Goal: Task Accomplishment & Management: Complete application form

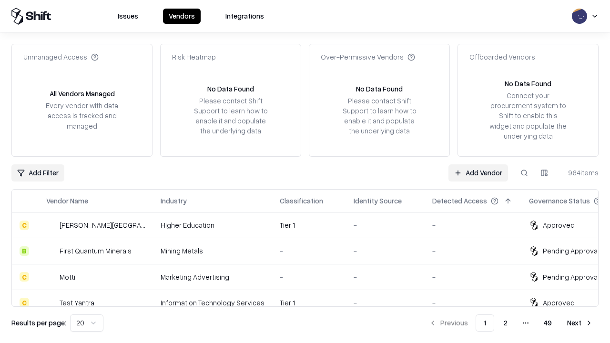
click at [478, 173] on link "Add Vendor" at bounding box center [478, 172] width 60 height 17
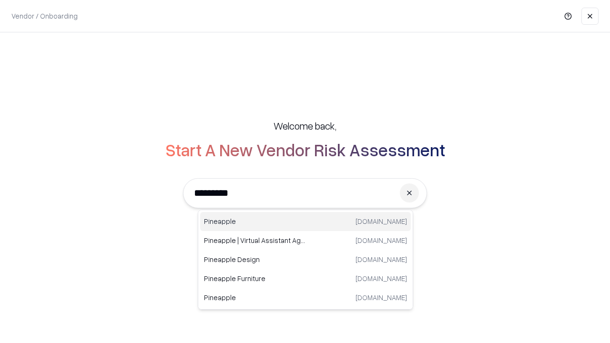
click at [305, 222] on div "Pineapple [DOMAIN_NAME]" at bounding box center [305, 221] width 211 height 19
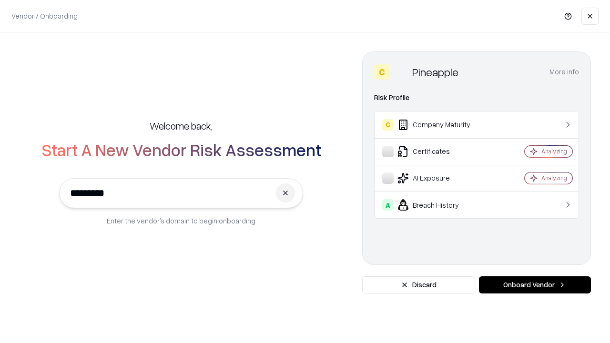
type input "*********"
click at [535, 285] on button "Onboard Vendor" at bounding box center [535, 284] width 112 height 17
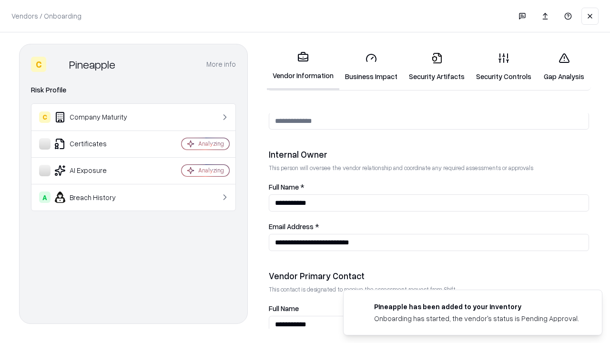
scroll to position [494, 0]
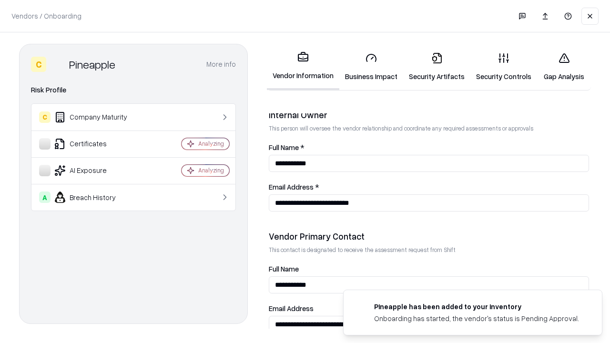
click at [437, 67] on link "Security Artifacts" at bounding box center [436, 67] width 67 height 44
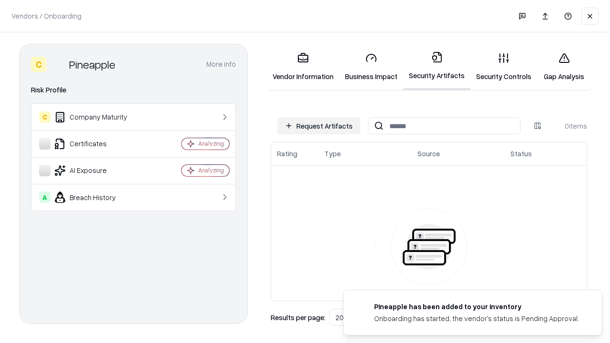
click at [319, 126] on button "Request Artifacts" at bounding box center [318, 125] width 83 height 17
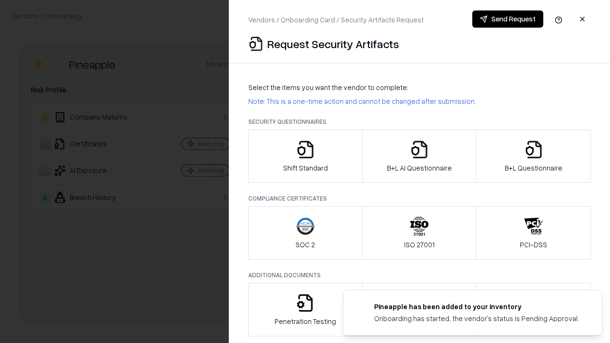
click at [533, 156] on icon "button" at bounding box center [533, 149] width 19 height 19
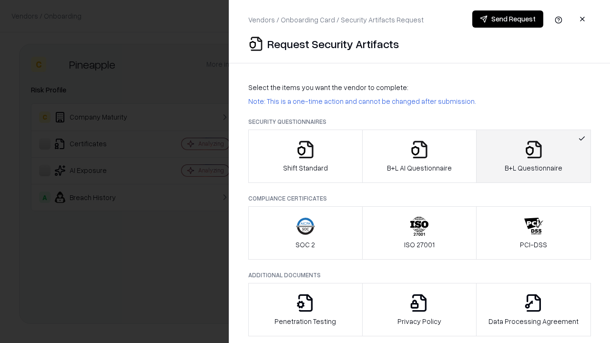
click at [419, 156] on icon "button" at bounding box center [419, 149] width 19 height 19
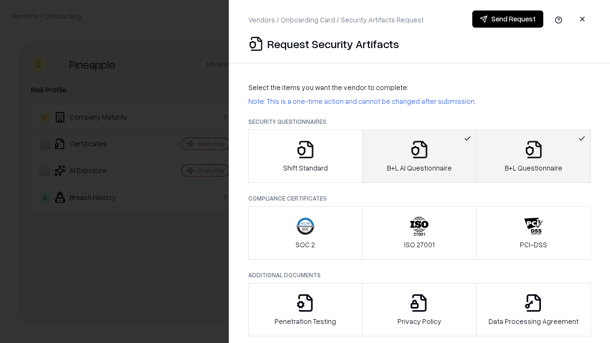
click at [508, 19] on button "Send Request" at bounding box center [507, 18] width 71 height 17
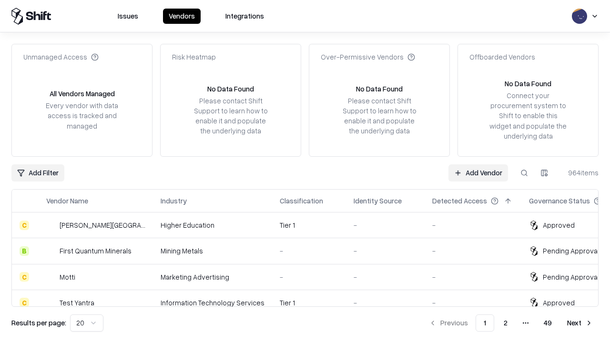
click at [478, 173] on link "Add Vendor" at bounding box center [478, 172] width 60 height 17
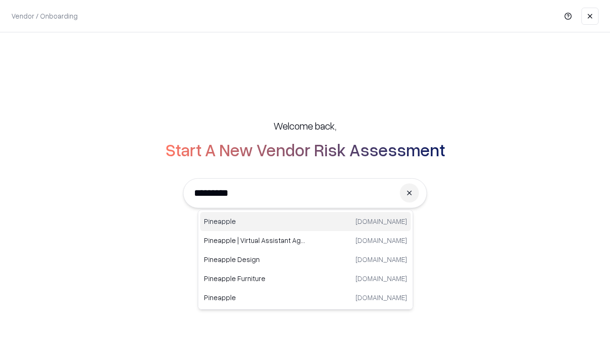
click at [305, 222] on div "Pineapple [DOMAIN_NAME]" at bounding box center [305, 221] width 211 height 19
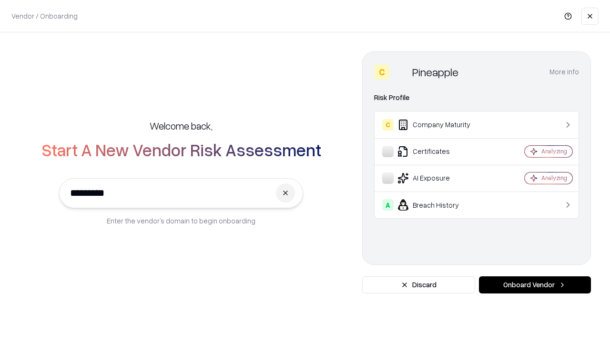
type input "*********"
click at [535, 285] on button "Onboard Vendor" at bounding box center [535, 284] width 112 height 17
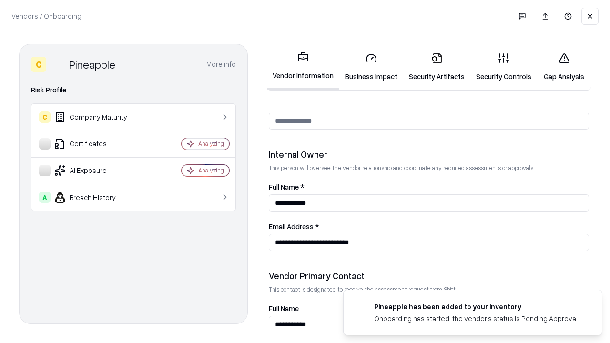
scroll to position [494, 0]
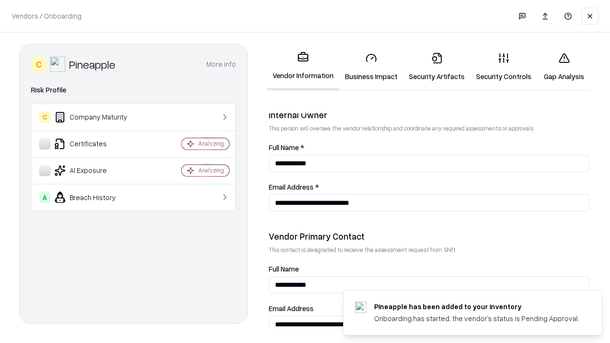
click at [564, 67] on link "Gap Analysis" at bounding box center [564, 67] width 54 height 44
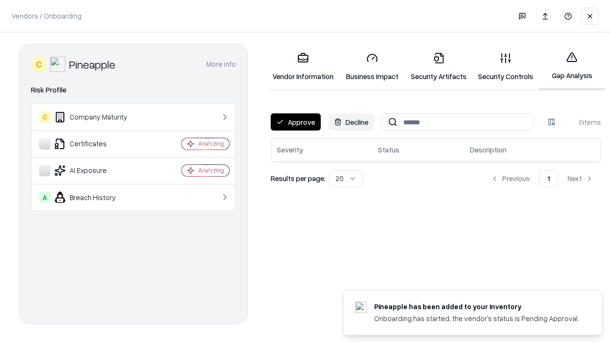
click at [295, 122] on button "Approve" at bounding box center [296, 121] width 50 height 17
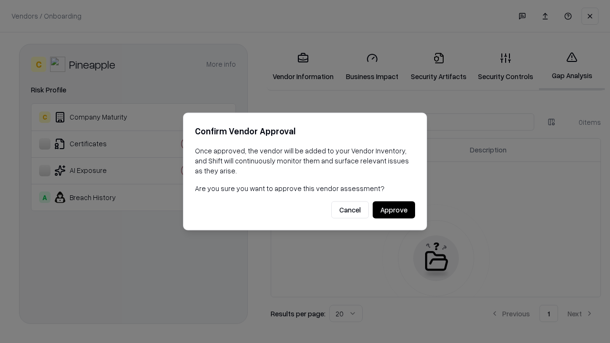
click at [394, 210] on button "Approve" at bounding box center [394, 210] width 42 height 17
